Goal: Find specific page/section: Find specific page/section

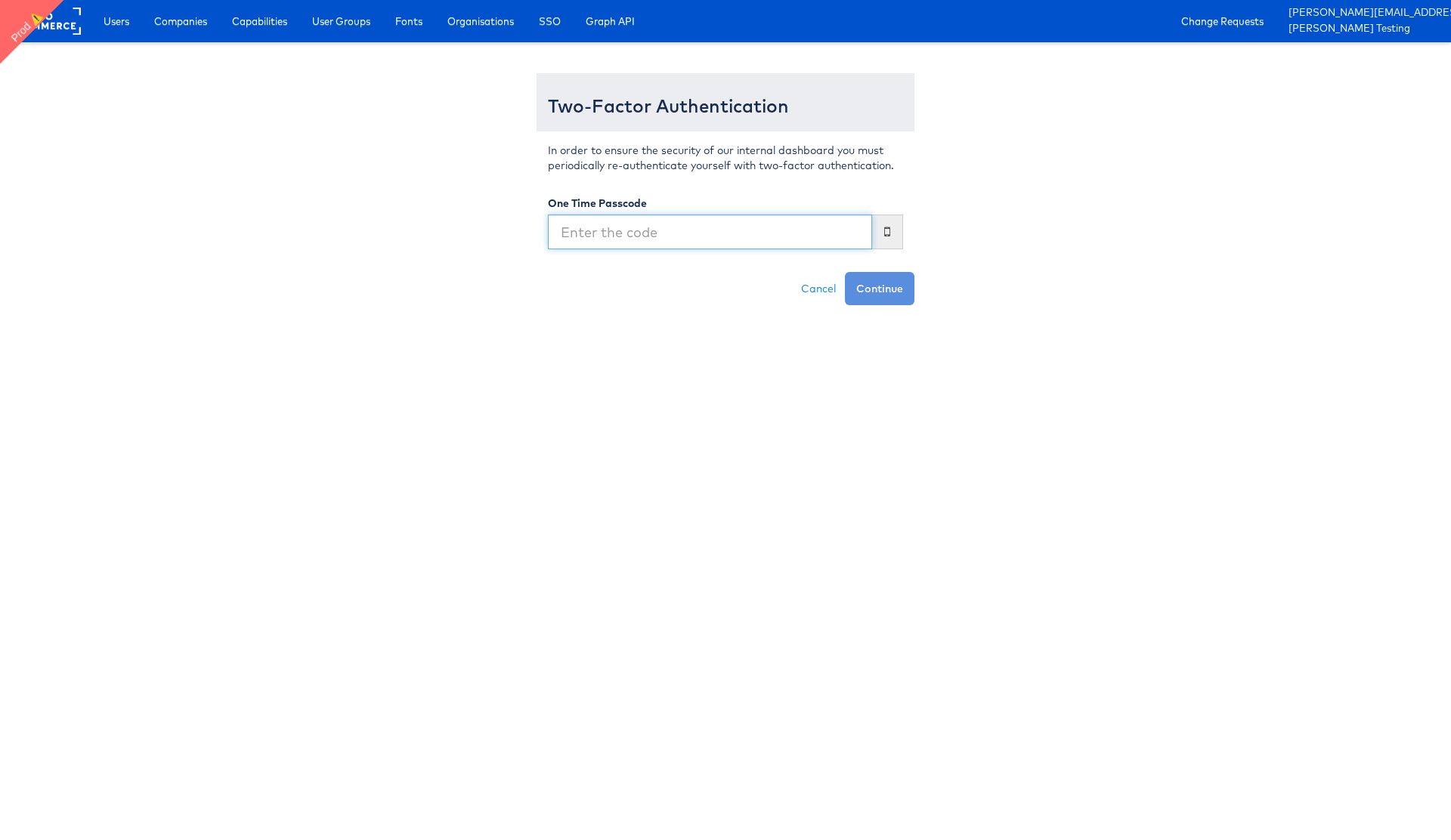
click at [637, 239] on input "text" at bounding box center [710, 231] width 325 height 34
type input "4"
type input "187403"
click at [885, 287] on button "Continue" at bounding box center [879, 288] width 70 height 33
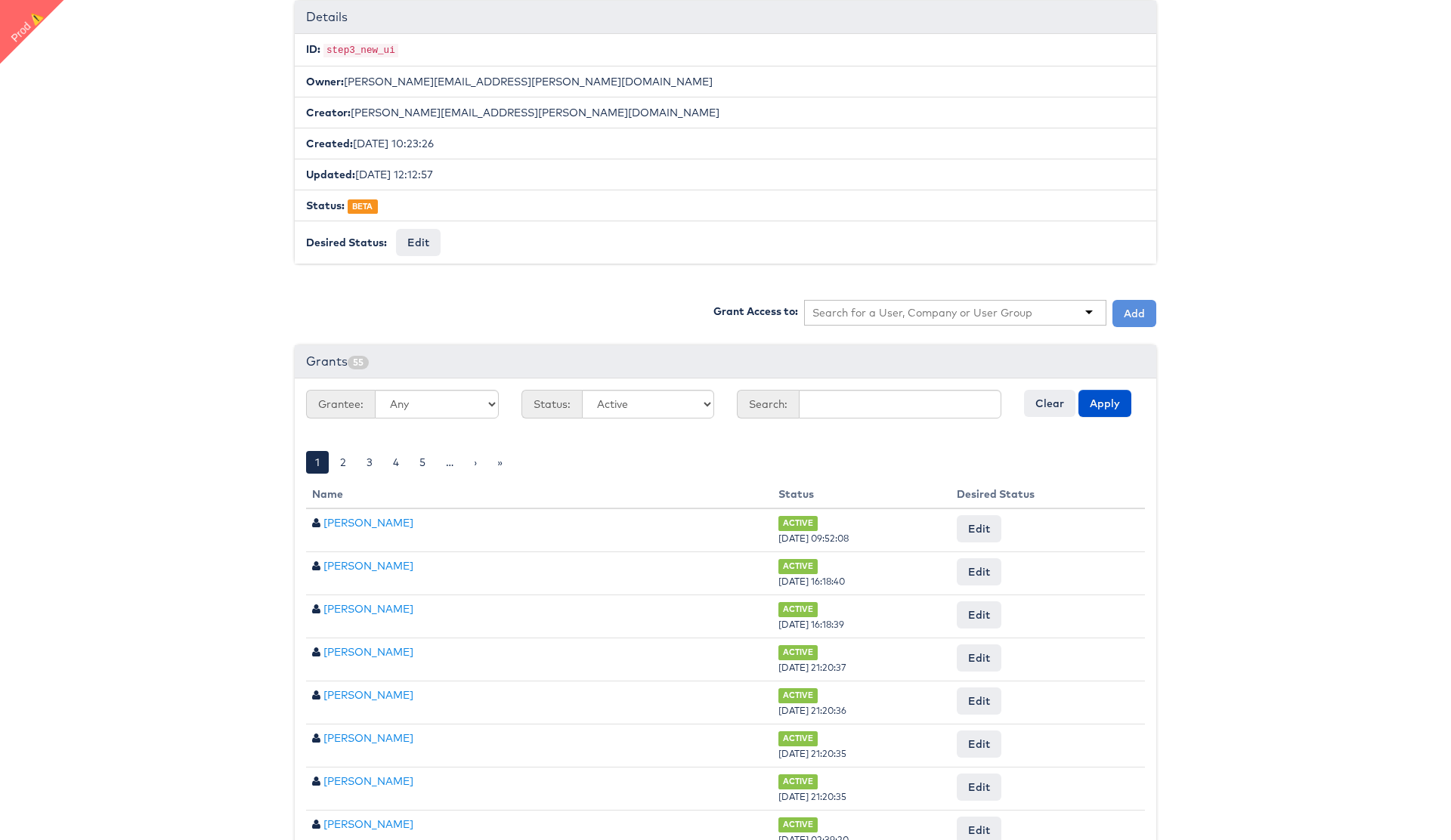
scroll to position [420, 0]
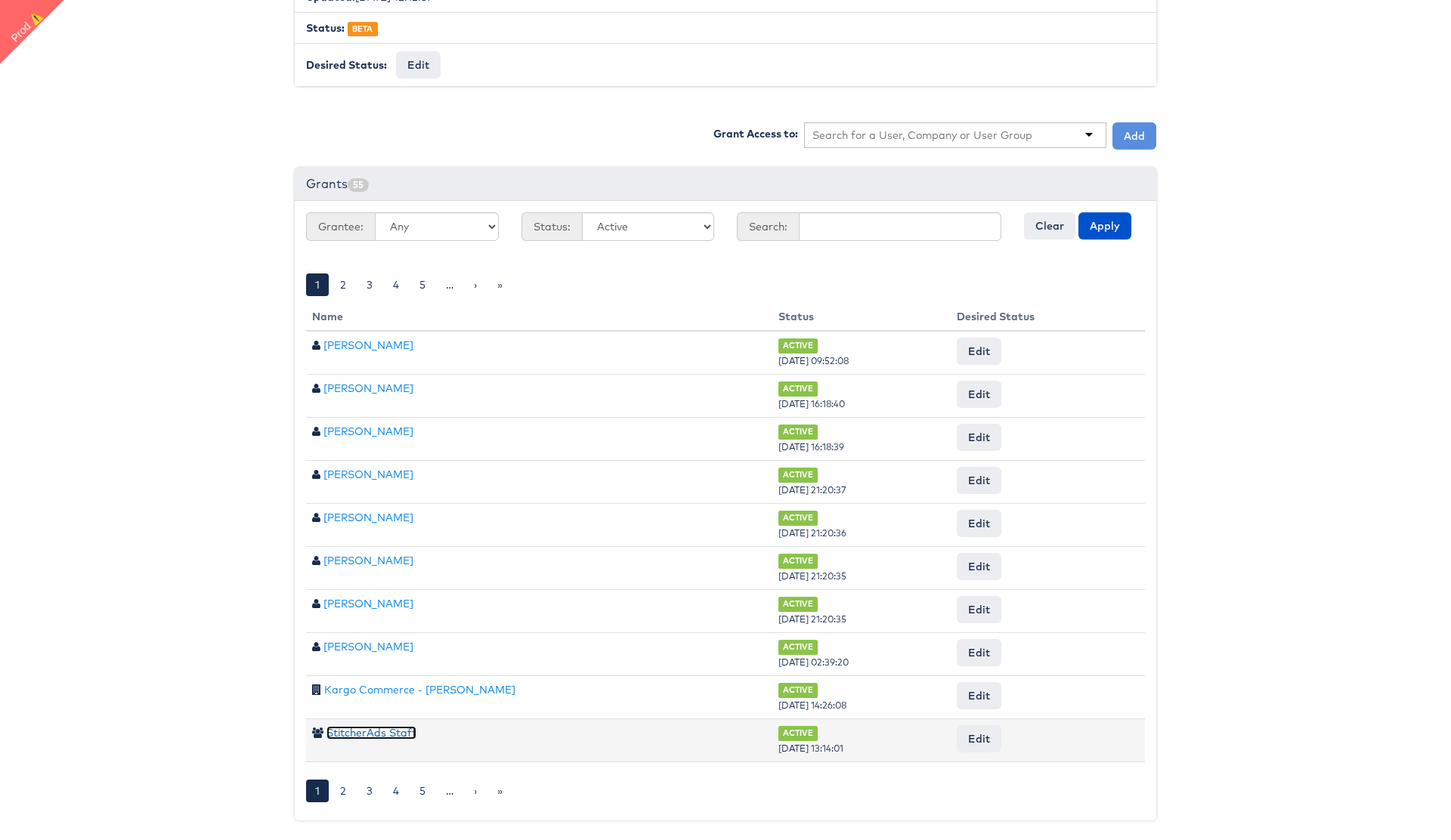
click at [401, 735] on link "StitcherAds Staff" at bounding box center [372, 733] width 90 height 14
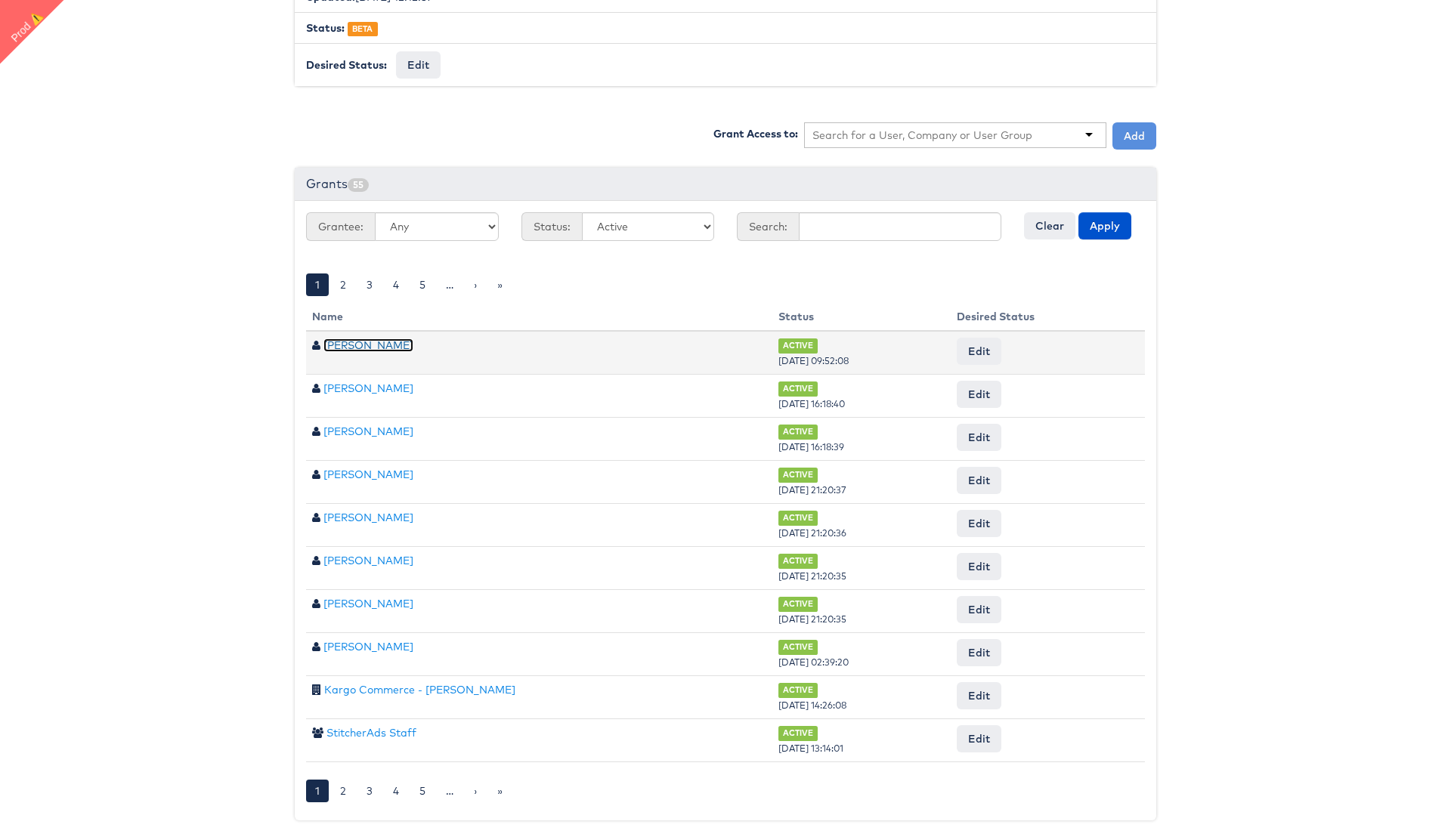
click at [354, 345] on link "Ellis Heyes" at bounding box center [369, 345] width 90 height 14
